Goal: Contribute content

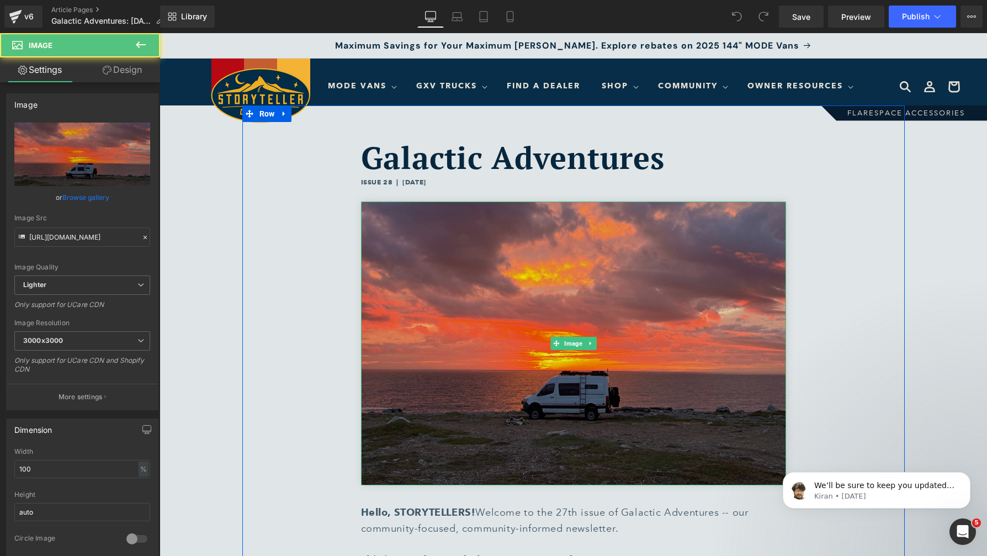
click at [624, 379] on img at bounding box center [573, 342] width 425 height 283
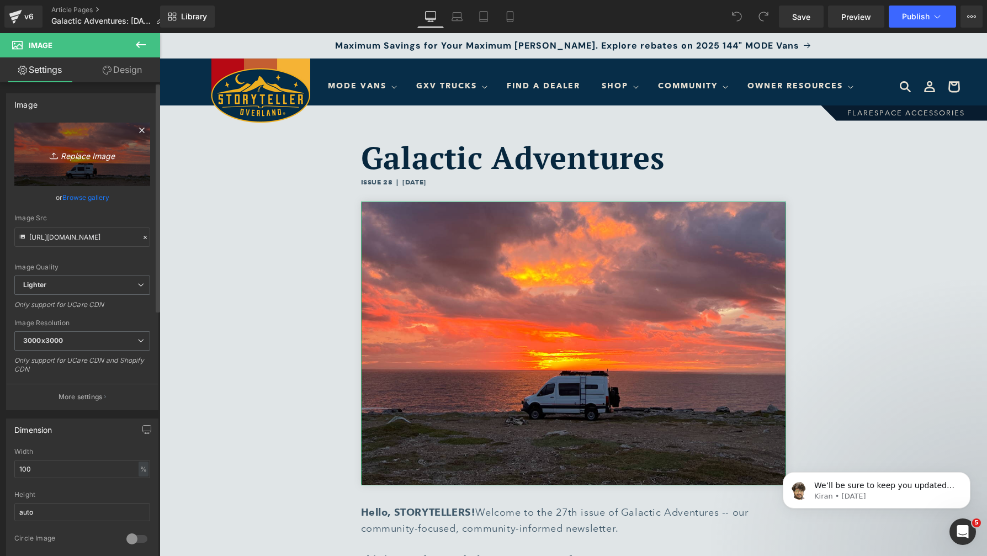
click at [88, 153] on icon "Replace Image" at bounding box center [82, 154] width 88 height 14
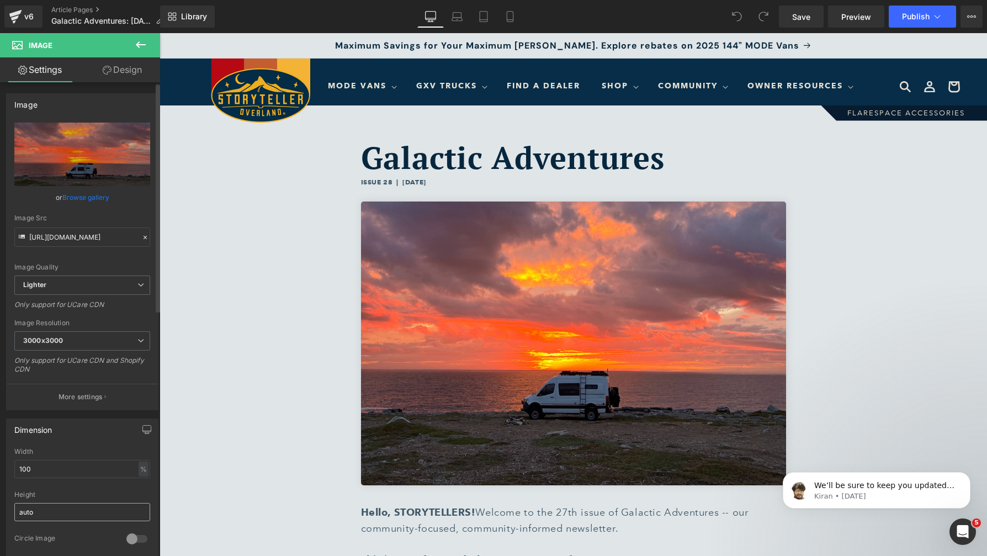
type input "C:\fakepath\IMG_1106 1.jpg"
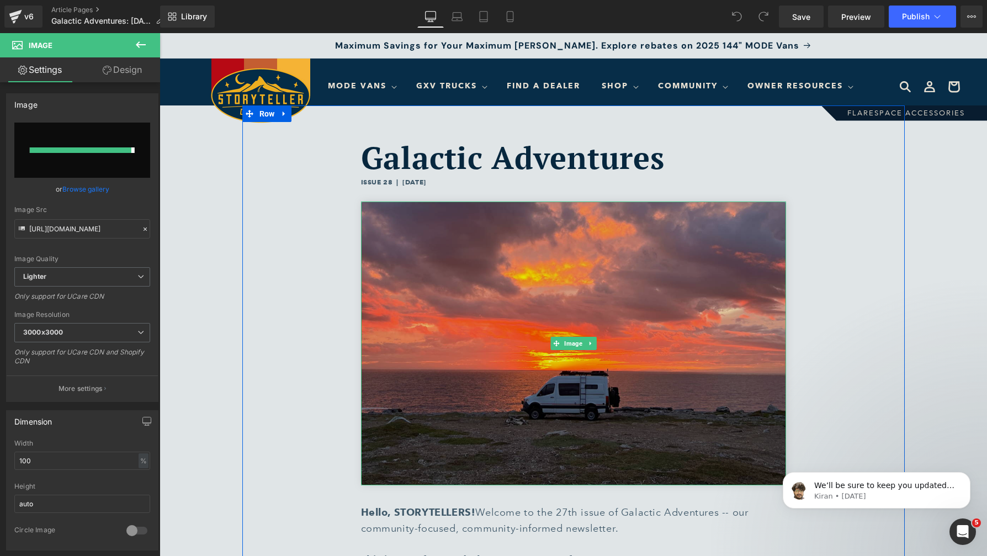
type input "[URL][DOMAIN_NAME]"
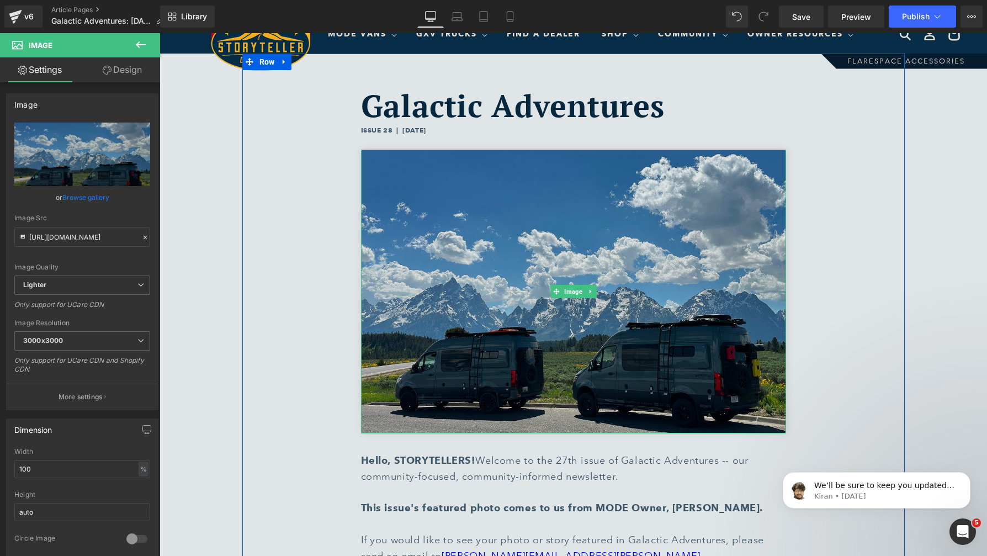
scroll to position [56, 0]
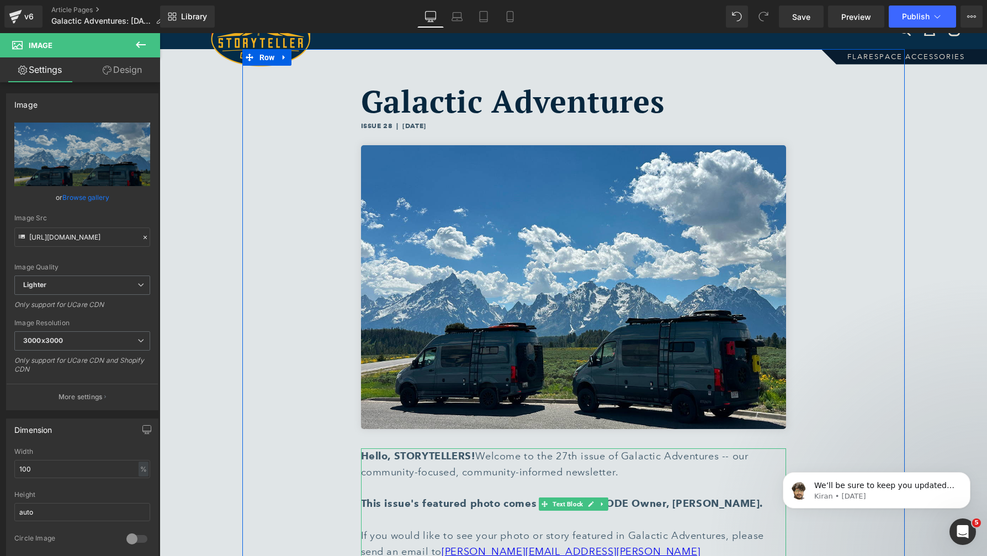
click at [731, 506] on strong "This issue's featured photo comes to us from MODE Owner, [PERSON_NAME]." at bounding box center [562, 503] width 402 height 12
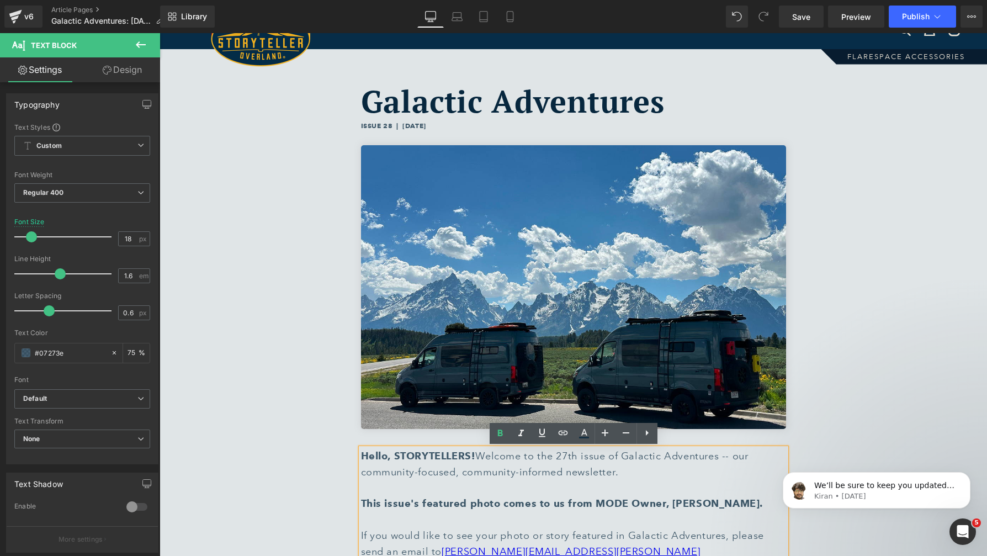
click at [736, 504] on strong "This issue's featured photo comes to us from MODE Owner, [PERSON_NAME]." at bounding box center [562, 503] width 402 height 12
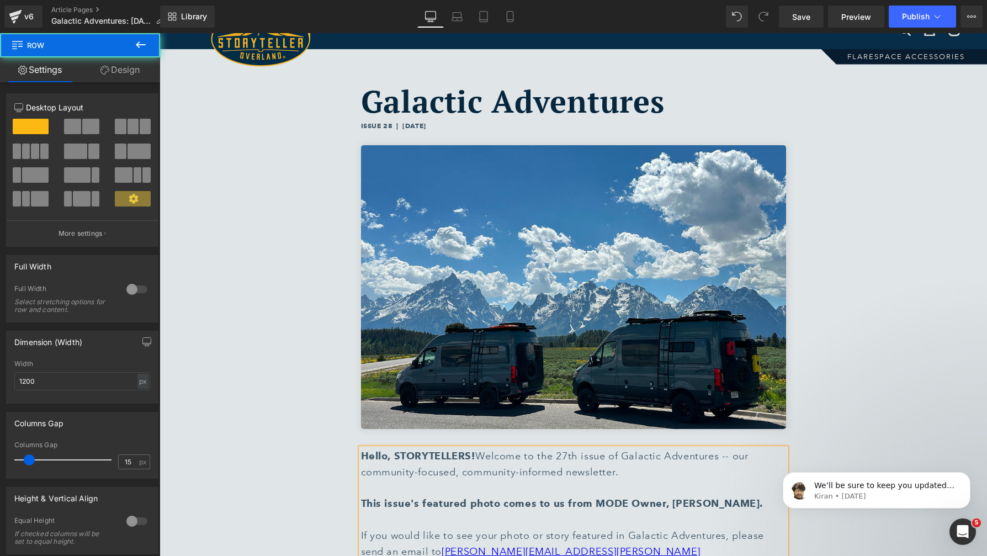
click at [894, 291] on div "Galactic Adventures Heading ISSUE 28 | [DATE] Heading Image Hello, STORYTELLERS…" at bounding box center [573, 312] width 662 height 527
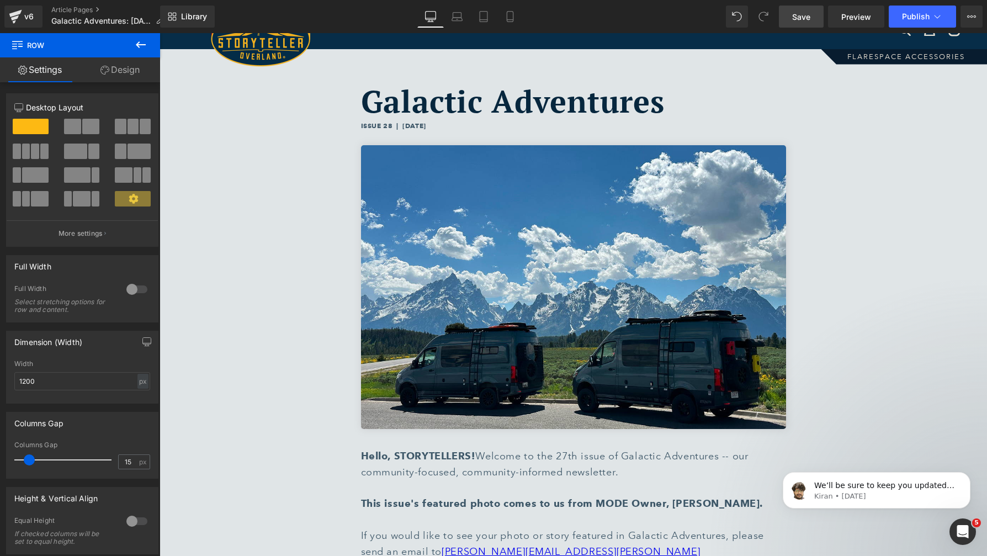
click at [802, 22] on span "Save" at bounding box center [801, 17] width 18 height 12
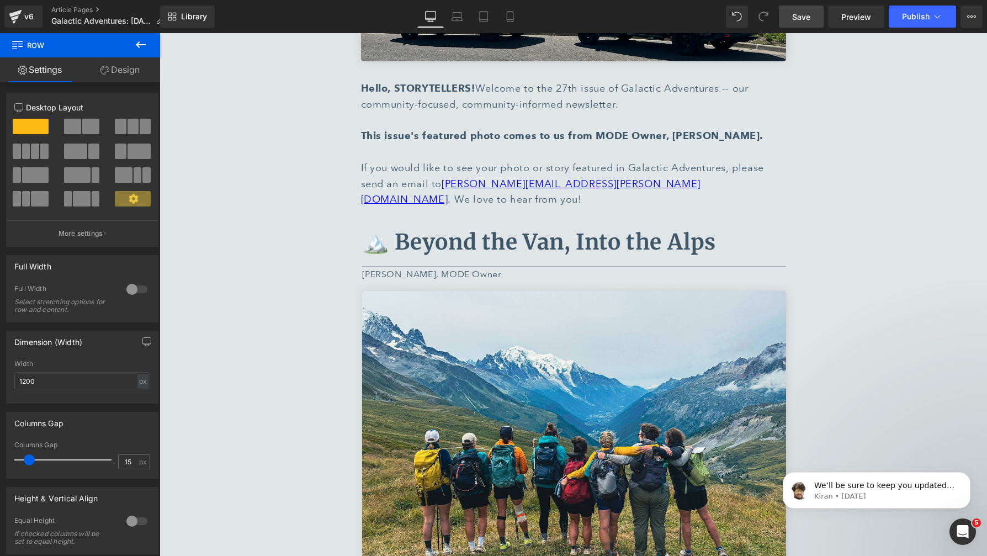
scroll to position [426, 0]
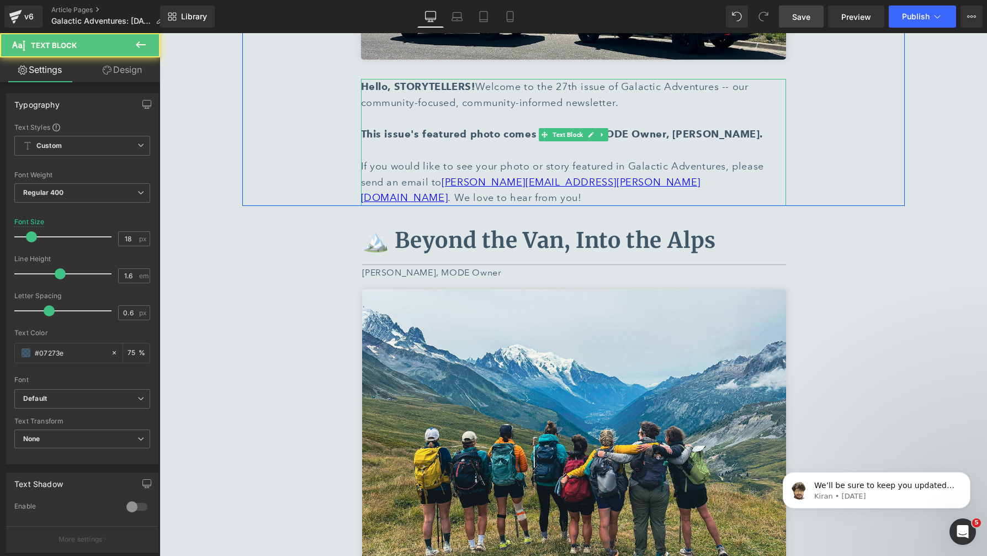
click at [659, 184] on div "This issue's featured photo comes to us from MODE Owner, [PERSON_NAME]. If you …" at bounding box center [573, 165] width 425 height 79
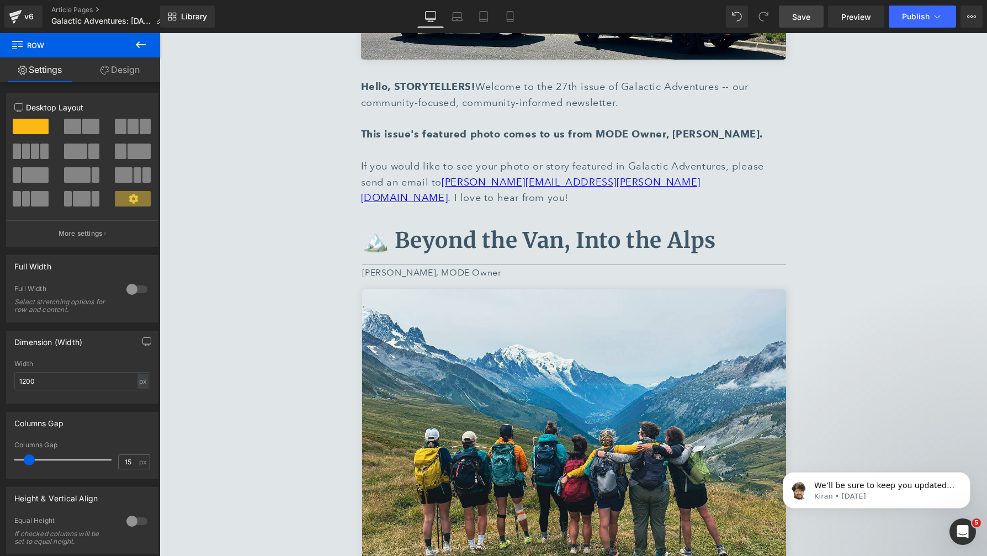
click at [784, 12] on link "Save" at bounding box center [801, 17] width 45 height 22
